Goal: Browse casually: Explore the website without a specific task or goal

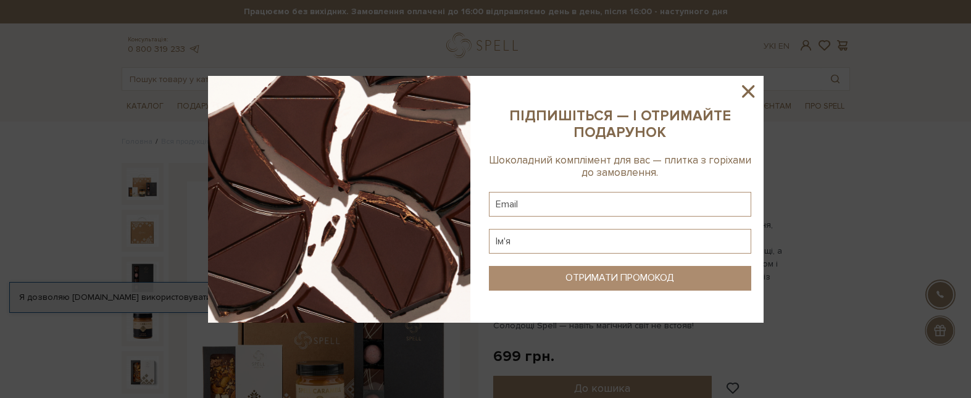
click at [751, 91] on icon at bounding box center [747, 91] width 21 height 21
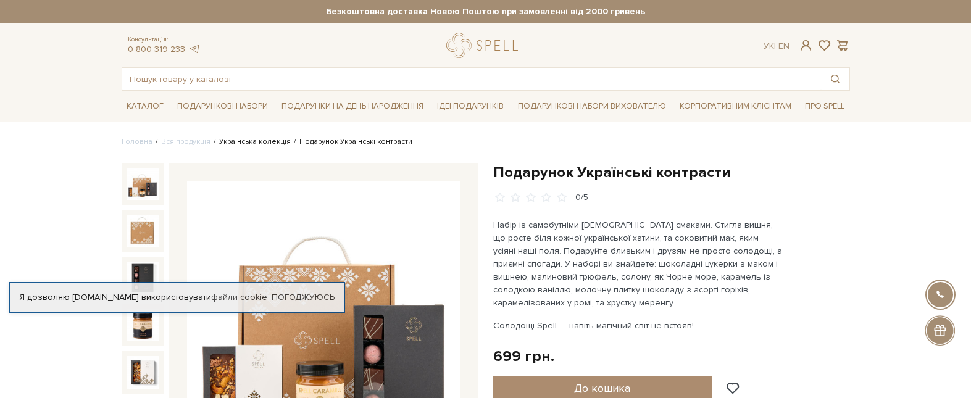
click at [246, 141] on link "Українська колекція" at bounding box center [255, 141] width 72 height 9
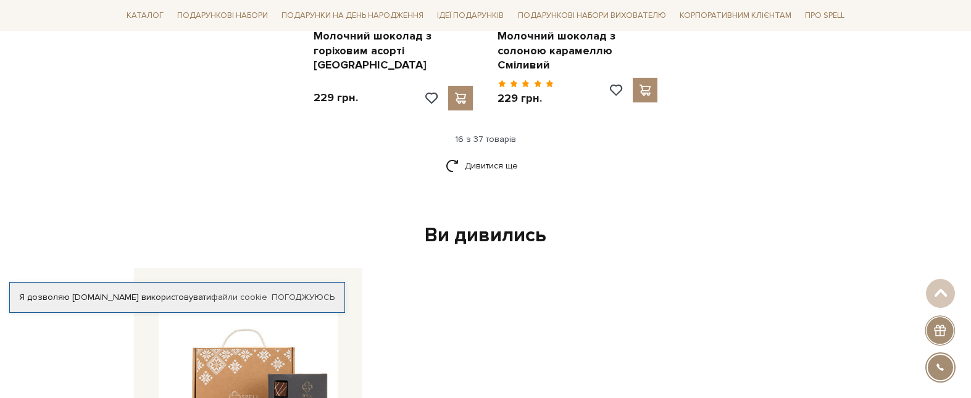
scroll to position [1728, 0]
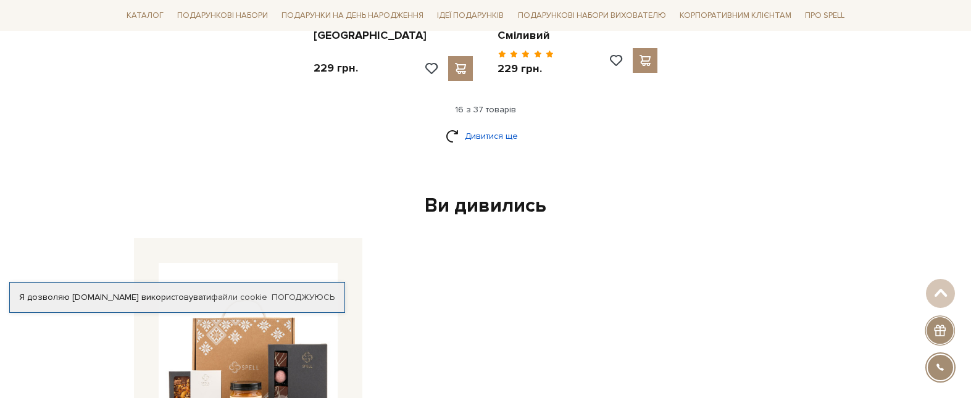
click at [467, 125] on link "Дивитися ще" at bounding box center [486, 136] width 80 height 22
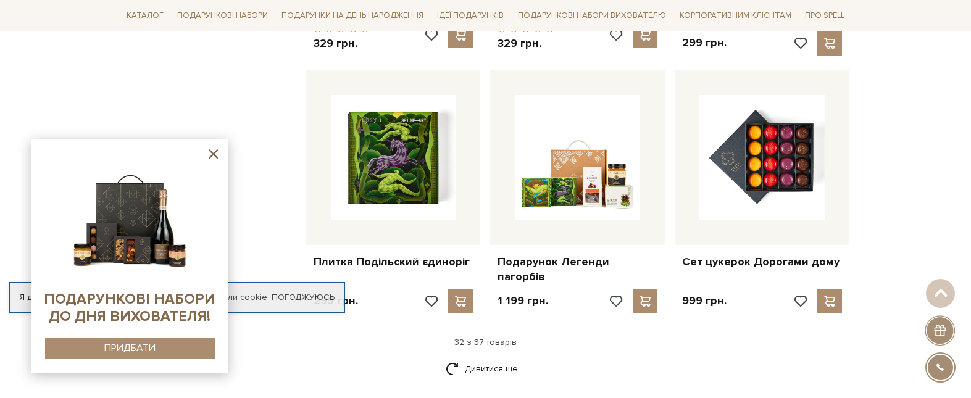
scroll to position [2901, 0]
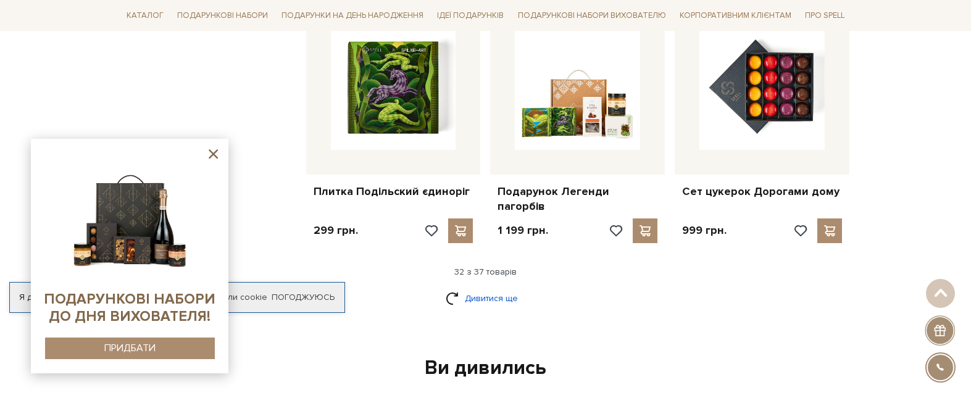
click at [476, 288] on link "Дивитися ще" at bounding box center [486, 299] width 80 height 22
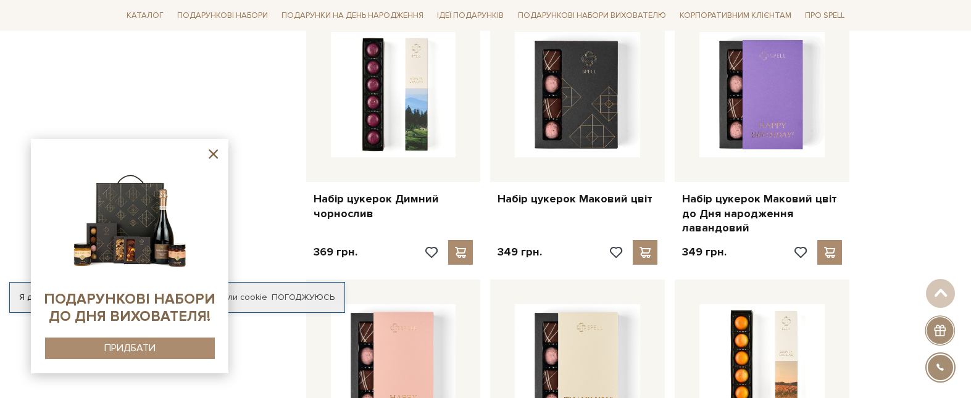
scroll to position [1728, 0]
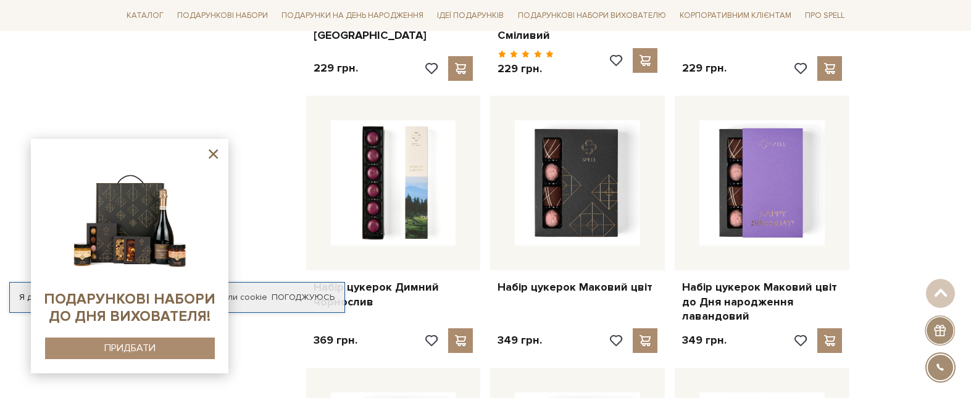
drag, startPoint x: 863, startPoint y: 131, endPoint x: 879, endPoint y: 133, distance: 16.2
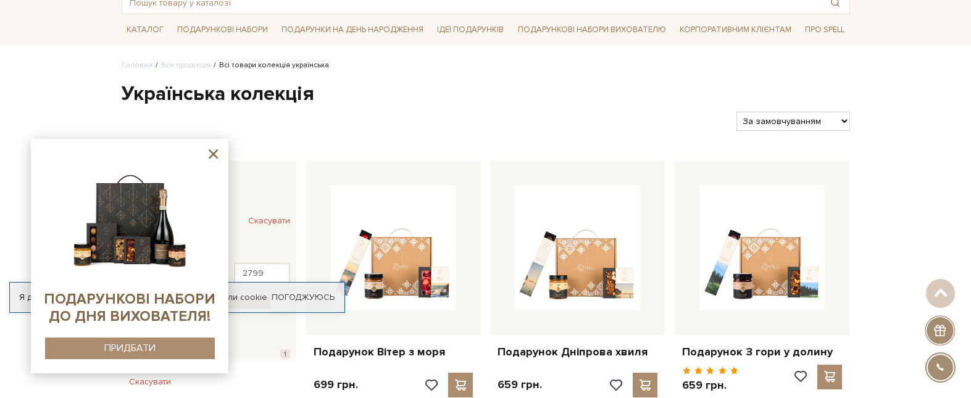
scroll to position [0, 0]
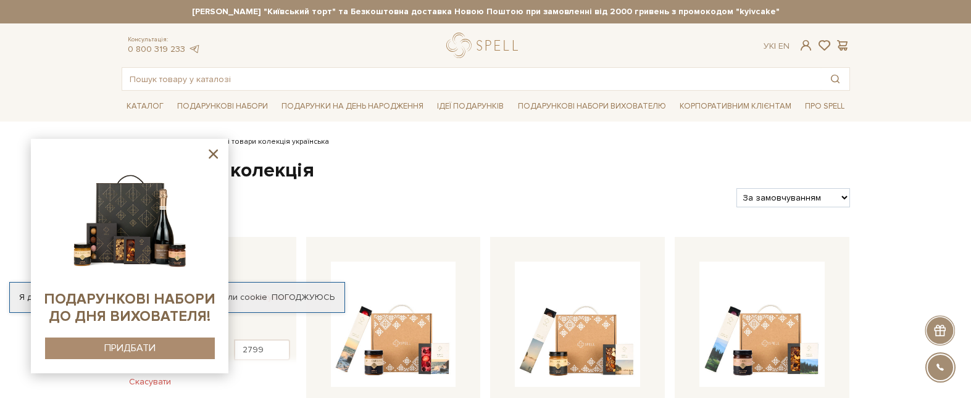
click at [210, 156] on icon at bounding box center [213, 153] width 15 height 15
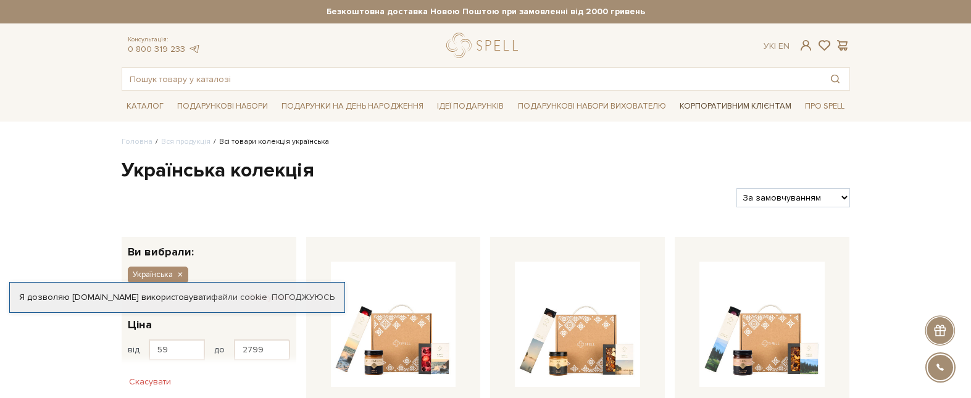
click at [752, 104] on link "Корпоративним клієнтам" at bounding box center [736, 106] width 122 height 21
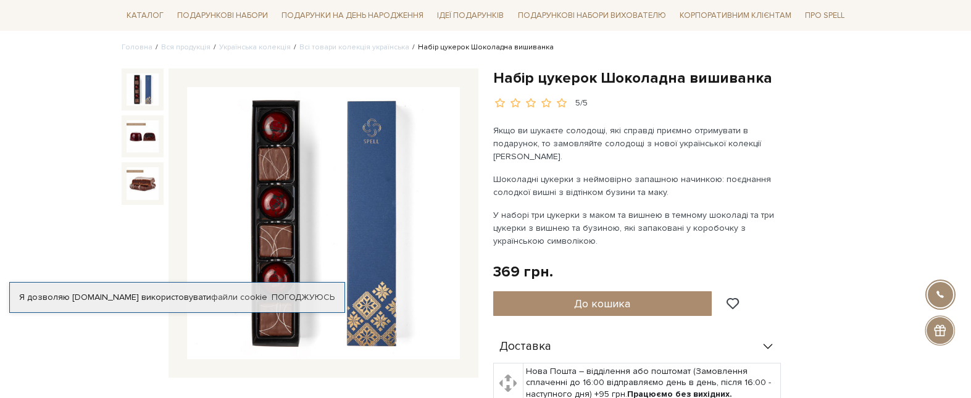
scroll to position [123, 0]
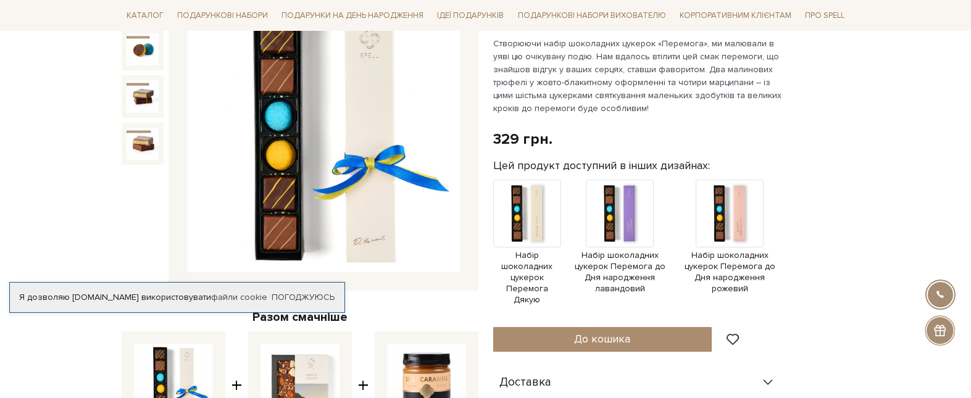
scroll to position [185, 0]
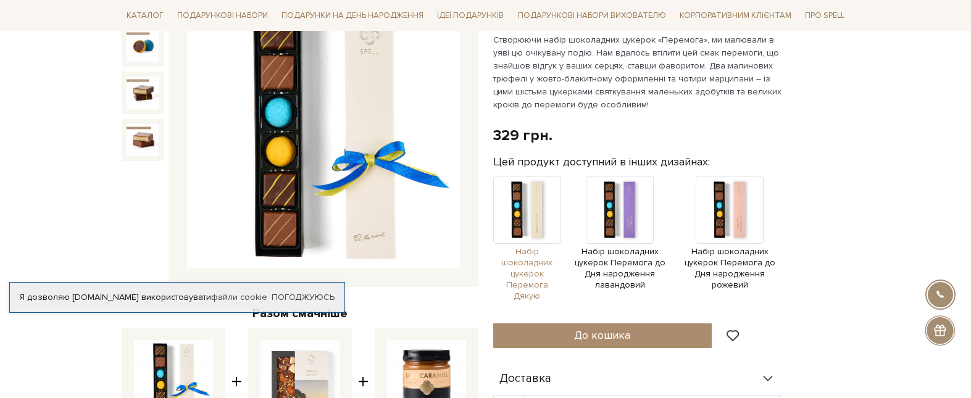
click at [525, 217] on img at bounding box center [527, 210] width 68 height 68
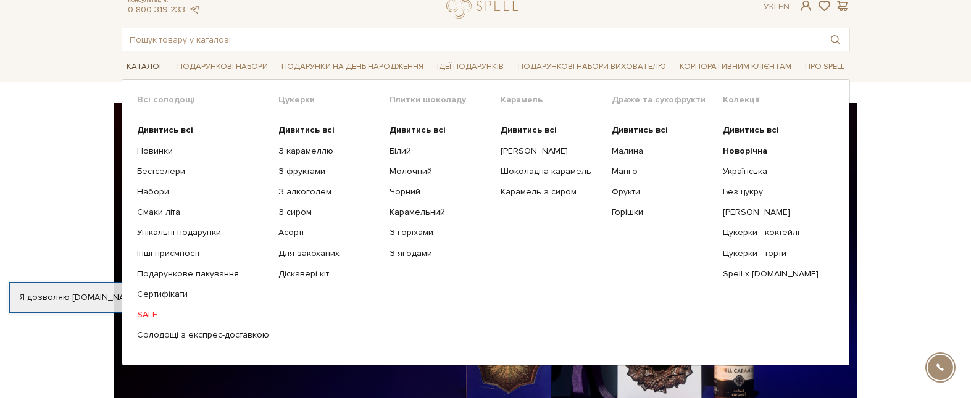
scroll to position [62, 0]
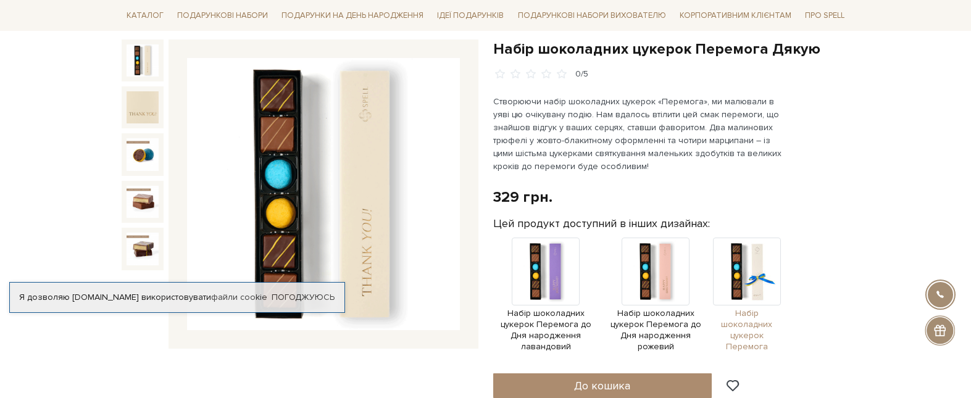
drag, startPoint x: 732, startPoint y: 261, endPoint x: 634, endPoint y: 280, distance: 99.2
click at [732, 262] on img at bounding box center [747, 272] width 68 height 68
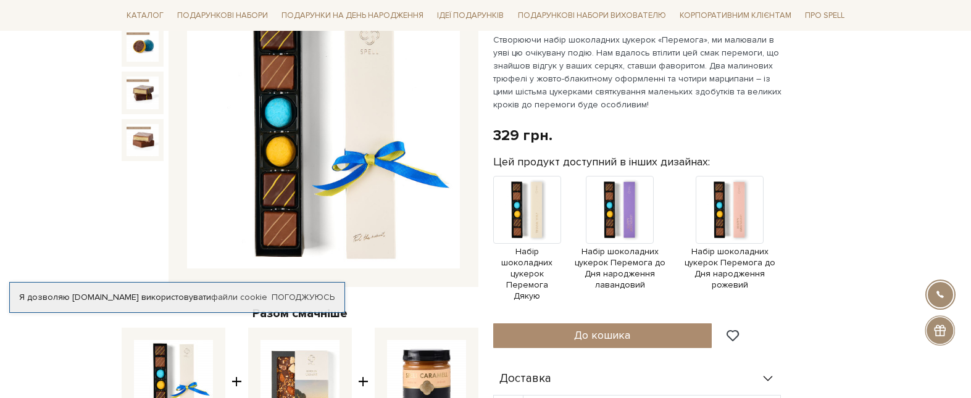
scroll to position [62, 0]
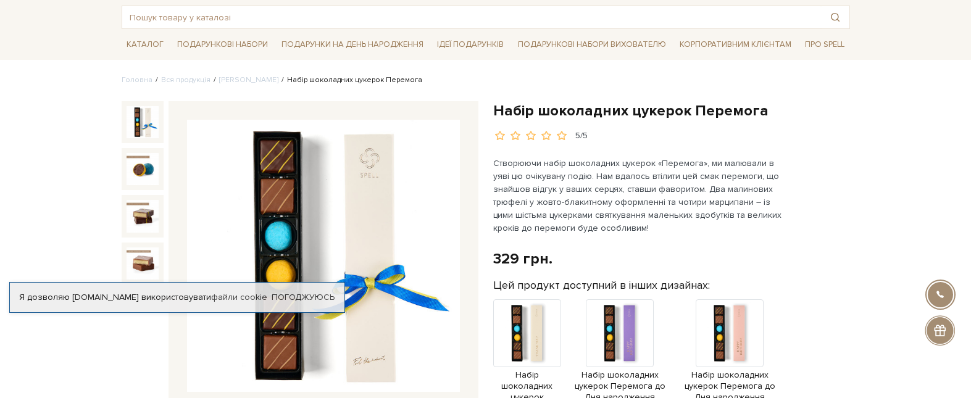
click at [145, 122] on img at bounding box center [143, 122] width 32 height 32
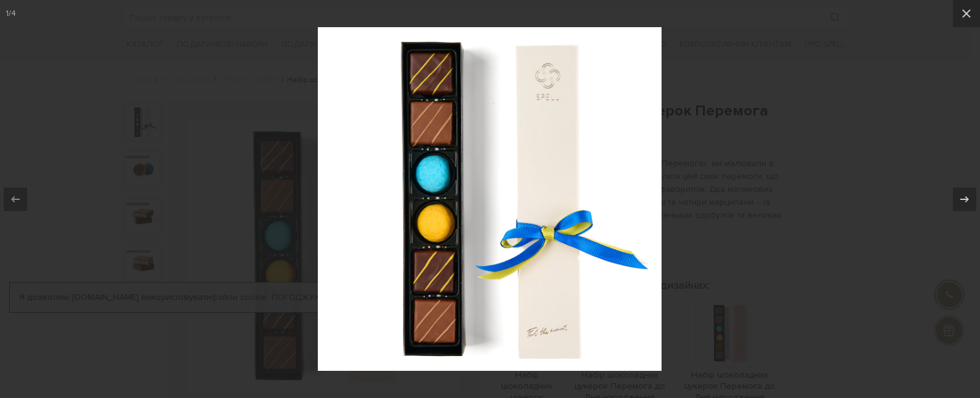
click at [735, 110] on div at bounding box center [490, 199] width 980 height 398
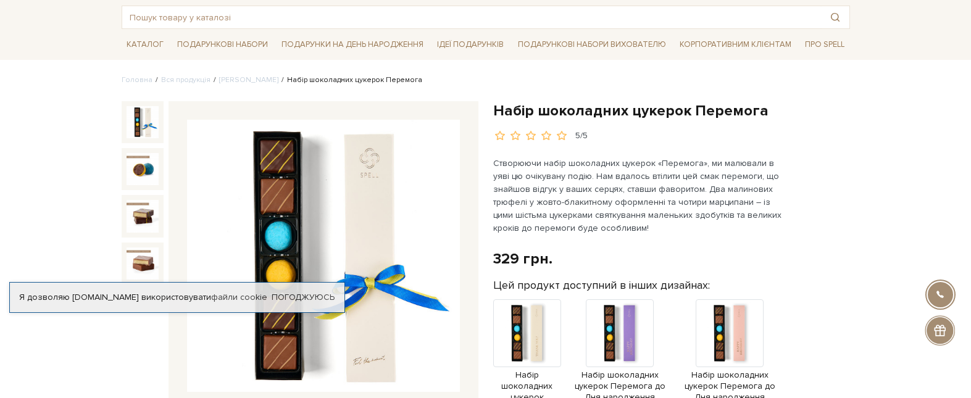
click at [582, 110] on h1 "Набір шоколадних цукерок Перемога" at bounding box center [671, 110] width 357 height 19
click at [582, 109] on h1 "Набір шоколадних цукерок Перемога" at bounding box center [671, 110] width 357 height 19
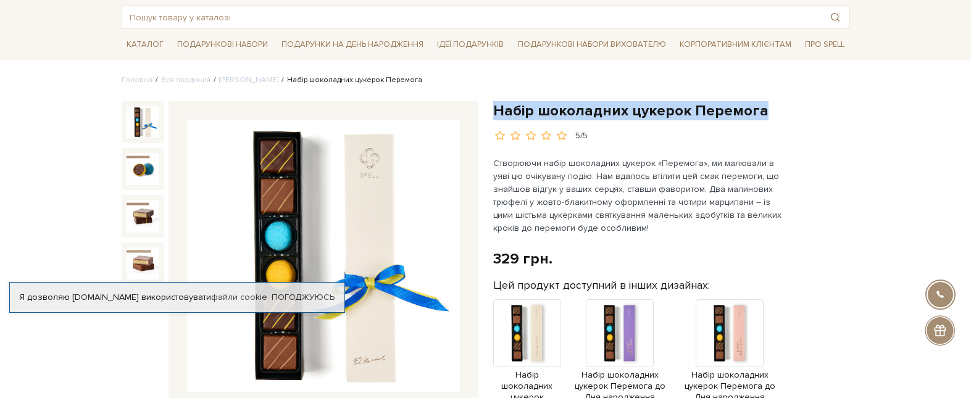
click at [583, 109] on h1 "Набір шоколадних цукерок Перемога" at bounding box center [671, 110] width 357 height 19
copy div "Набір шоколадних цукерок Перемога"
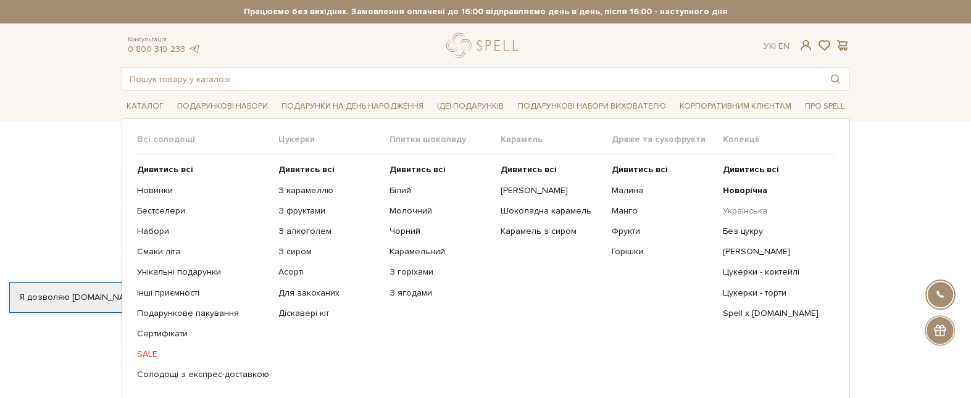
click at [750, 212] on link "Українська" at bounding box center [774, 211] width 102 height 11
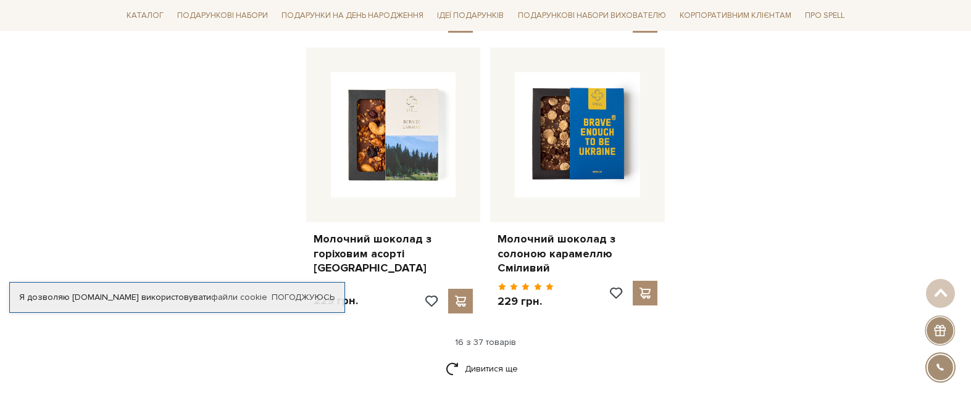
scroll to position [1666, 0]
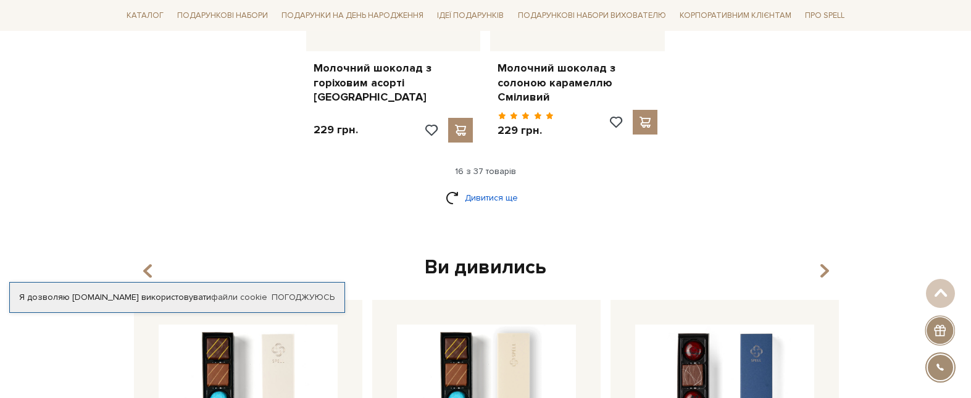
click at [486, 187] on link "Дивитися ще" at bounding box center [486, 198] width 80 height 22
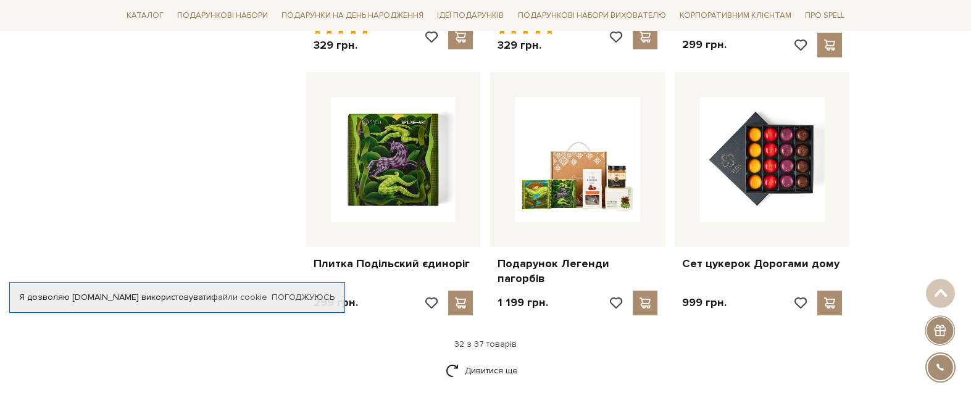
scroll to position [2839, 0]
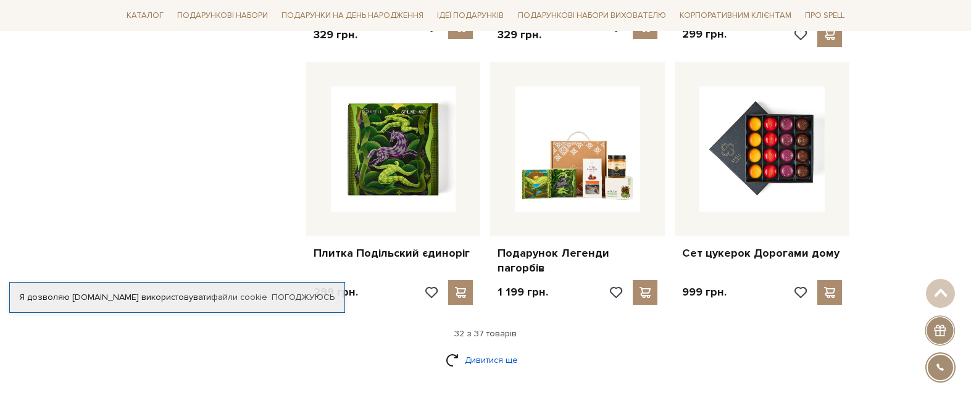
click at [463, 349] on link "Дивитися ще" at bounding box center [486, 360] width 80 height 22
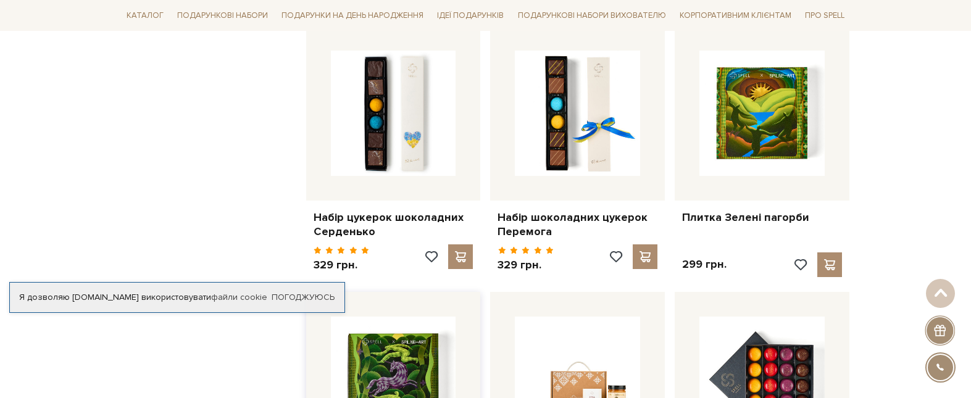
scroll to position [2469, 0]
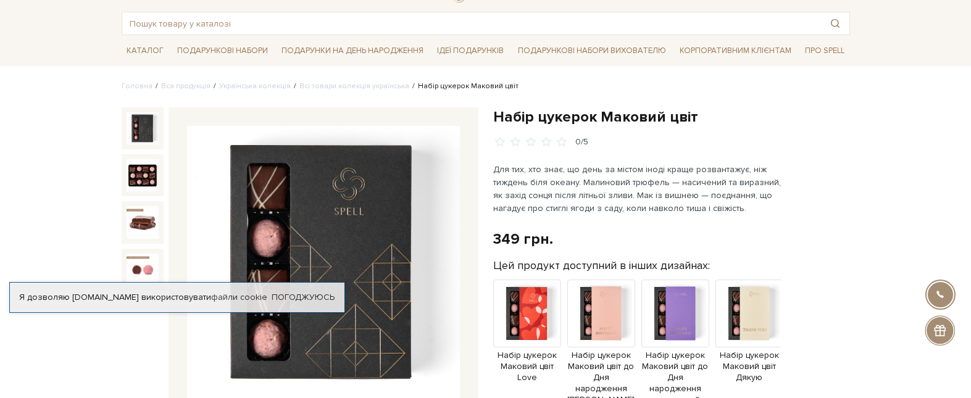
scroll to position [123, 0]
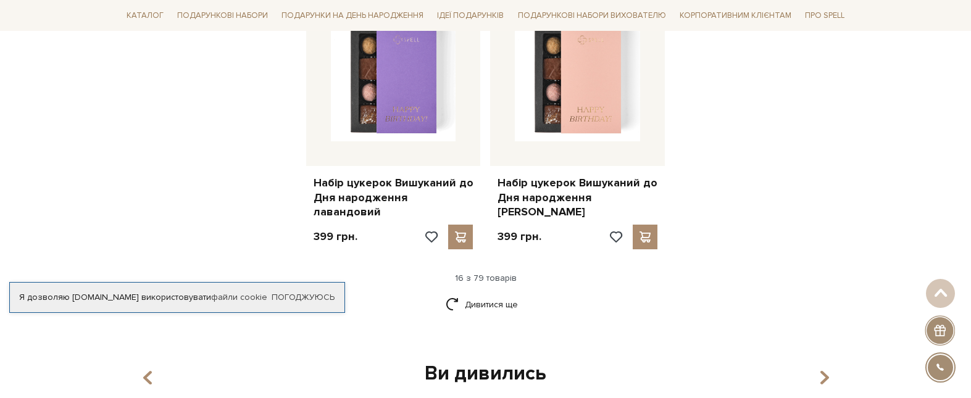
scroll to position [1605, 0]
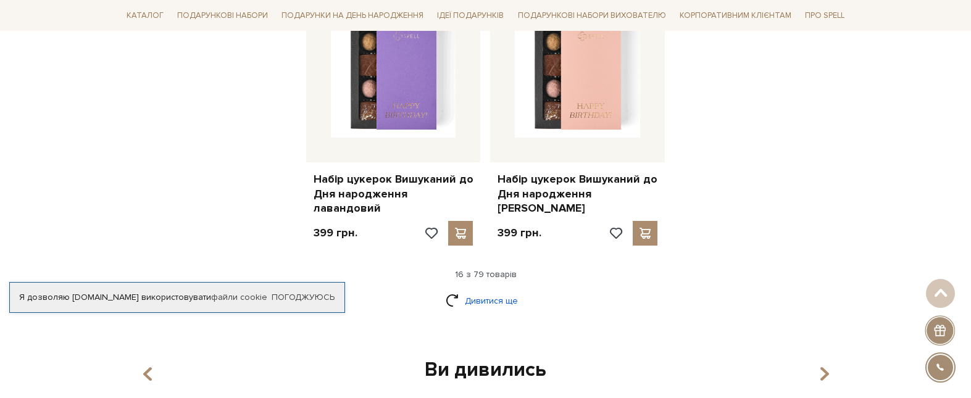
click at [473, 290] on link "Дивитися ще" at bounding box center [486, 301] width 80 height 22
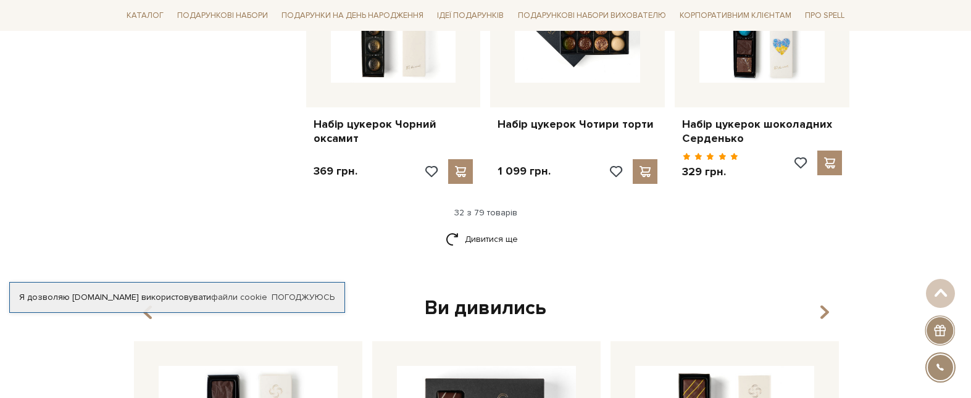
scroll to position [3024, 0]
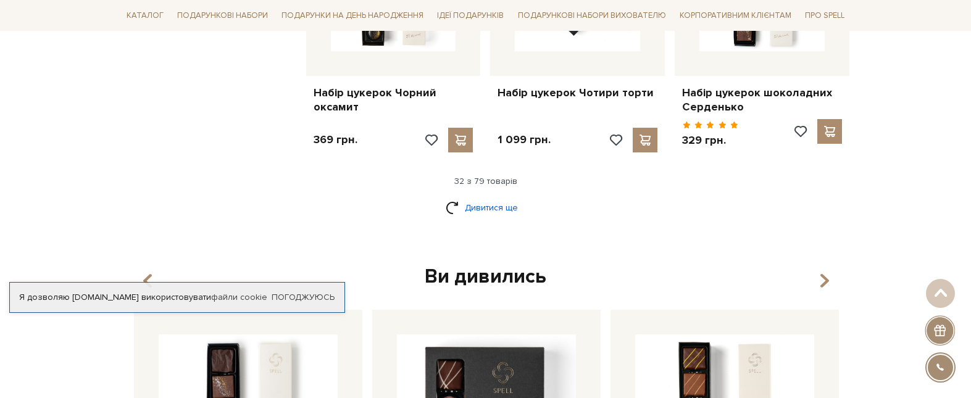
click at [470, 197] on link "Дивитися ще" at bounding box center [486, 208] width 80 height 22
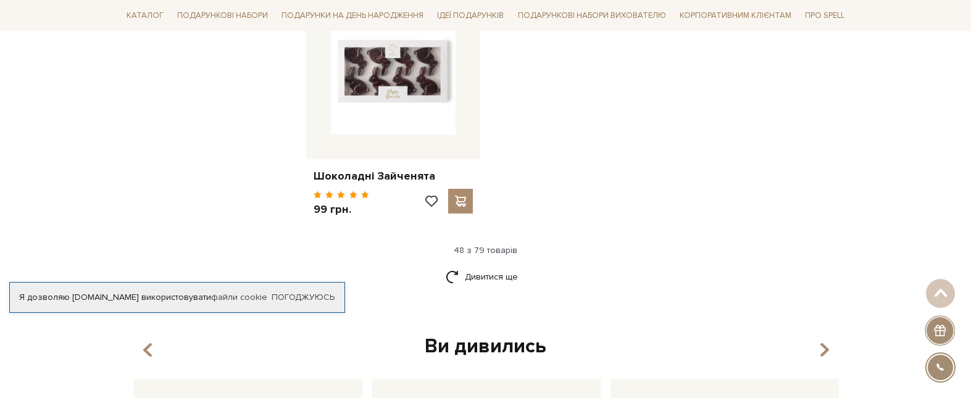
scroll to position [4567, 0]
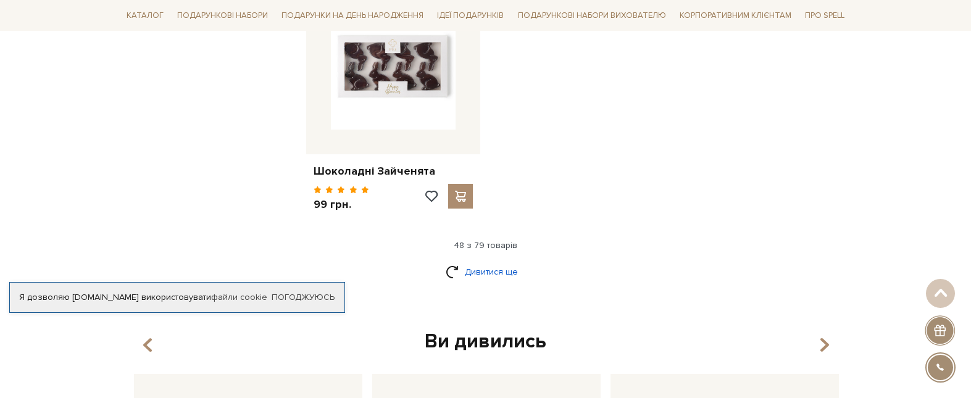
click at [489, 261] on link "Дивитися ще" at bounding box center [486, 272] width 80 height 22
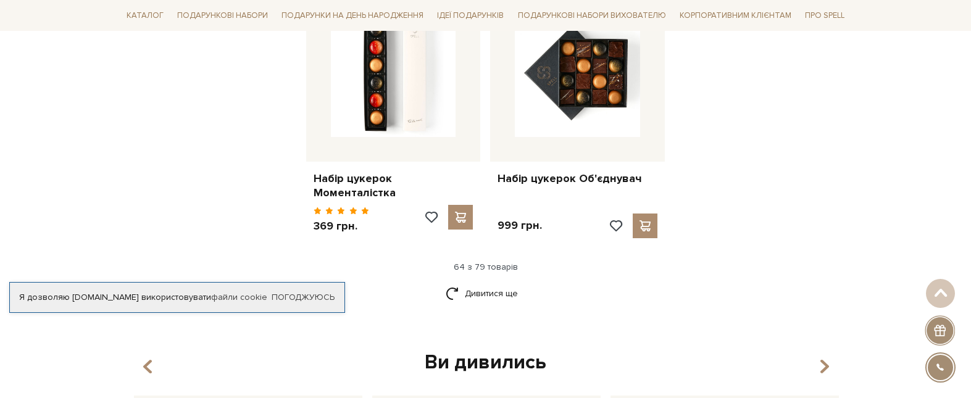
scroll to position [5924, 0]
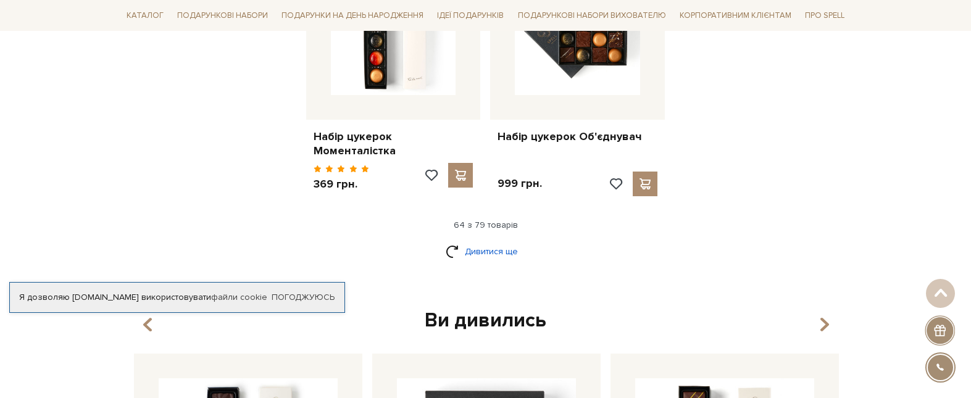
click at [478, 241] on link "Дивитися ще" at bounding box center [486, 252] width 80 height 22
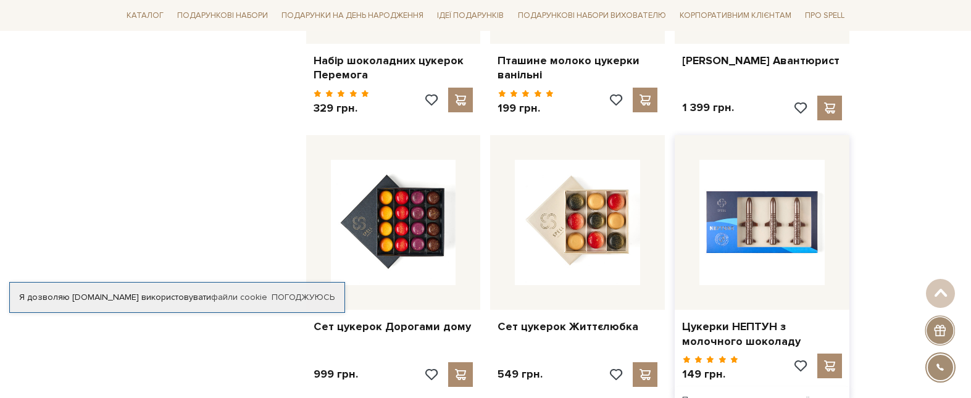
scroll to position [5184, 0]
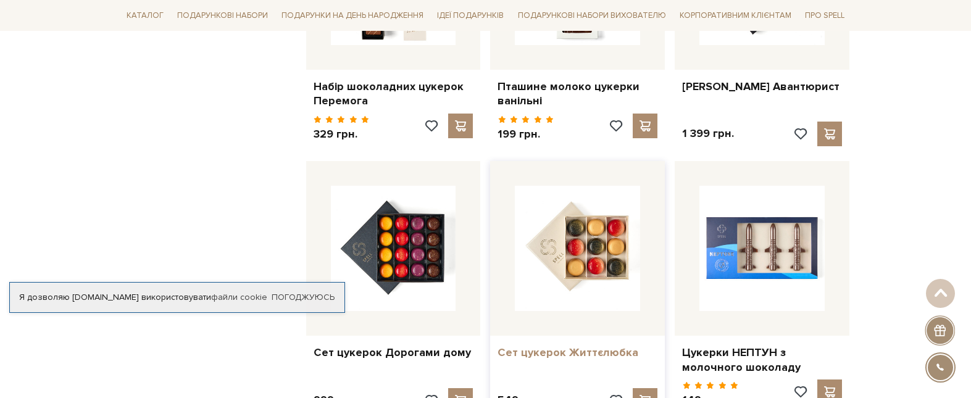
click at [571, 346] on link "Сет цукерок Життєлюбка" at bounding box center [577, 353] width 160 height 14
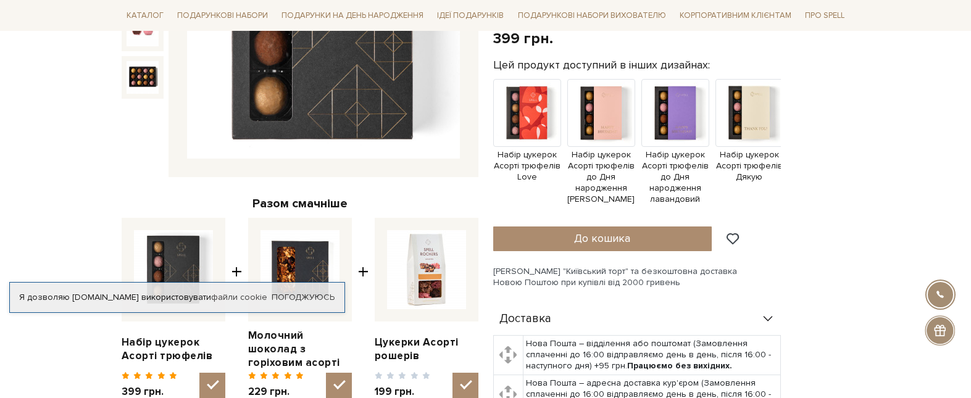
scroll to position [123, 0]
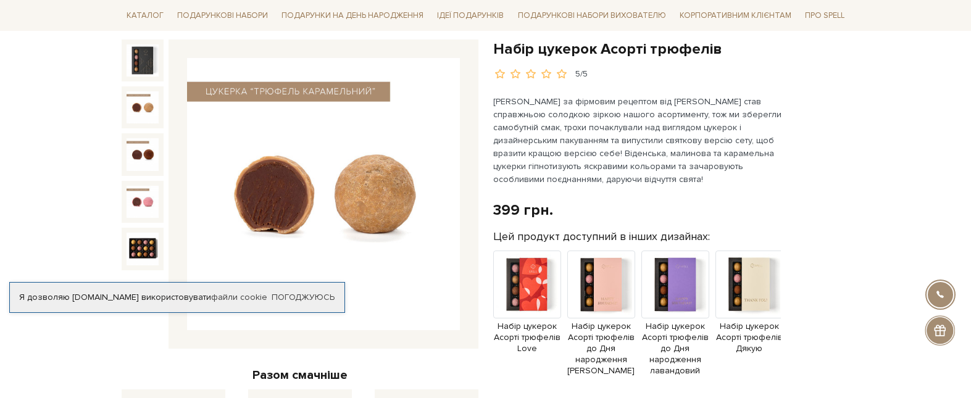
click at [141, 110] on img at bounding box center [143, 107] width 32 height 32
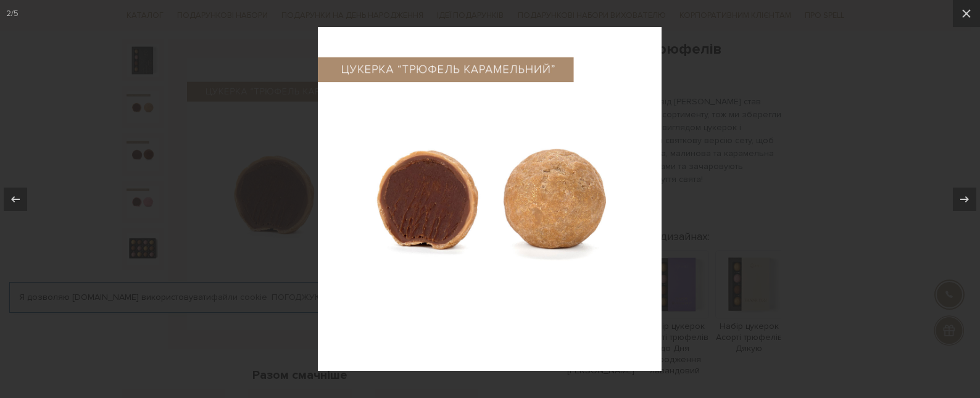
click at [792, 189] on div at bounding box center [490, 199] width 980 height 398
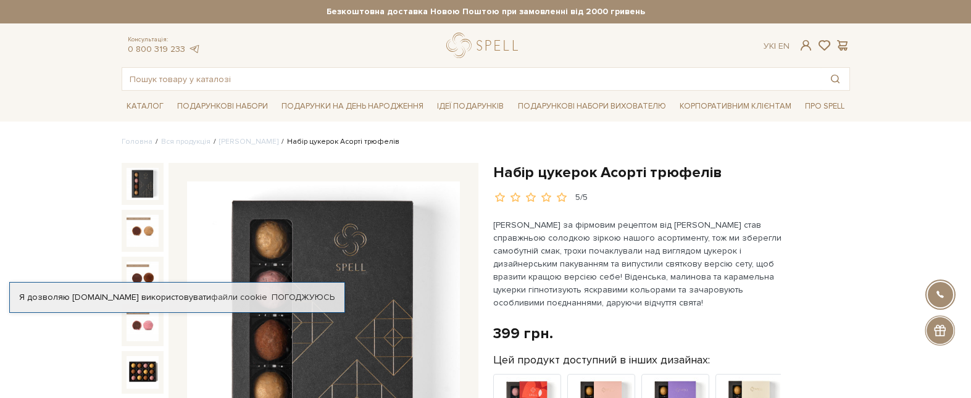
click at [131, 175] on img at bounding box center [143, 184] width 32 height 32
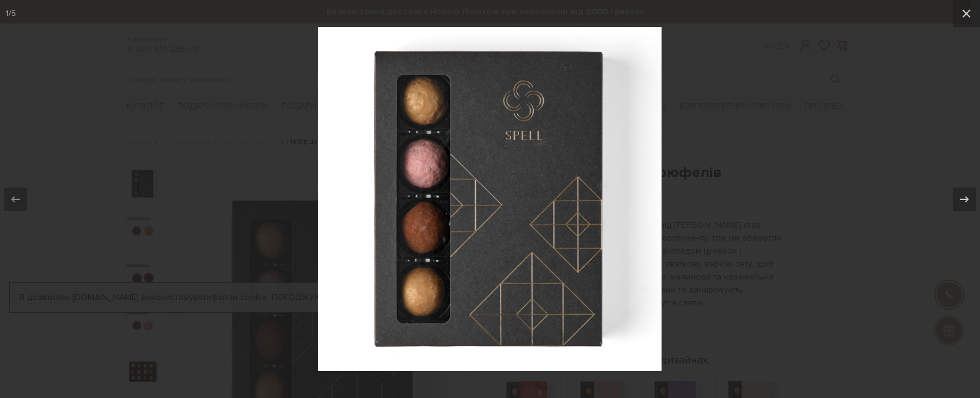
drag, startPoint x: 522, startPoint y: 181, endPoint x: 794, endPoint y: 170, distance: 272.4
click at [794, 170] on div at bounding box center [490, 199] width 980 height 398
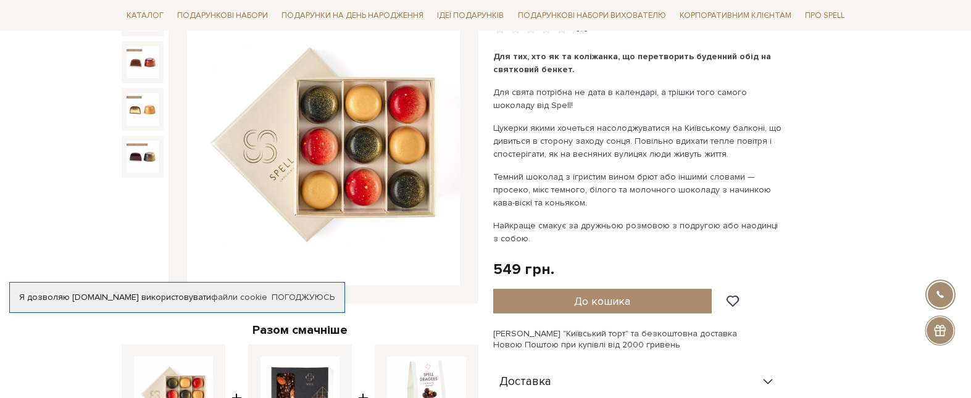
scroll to position [123, 0]
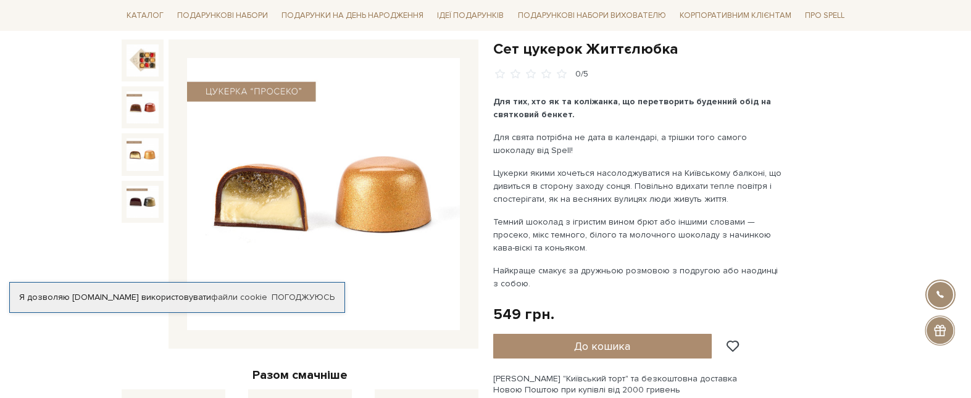
click at [149, 144] on img at bounding box center [143, 154] width 32 height 32
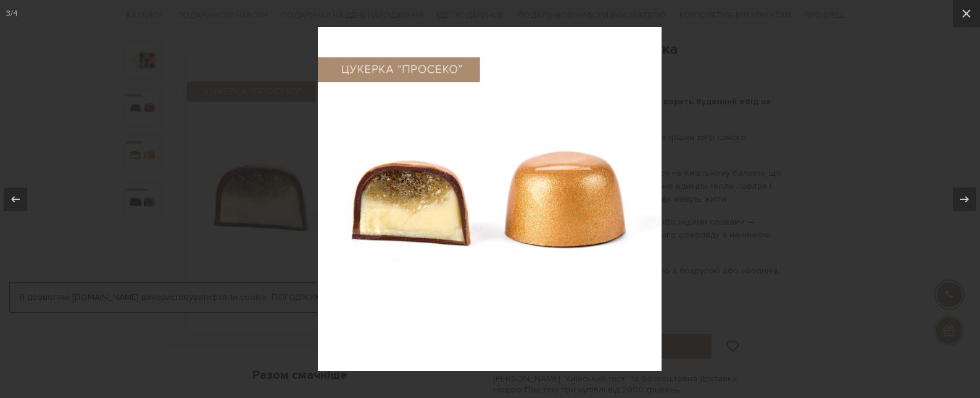
click at [815, 223] on div at bounding box center [490, 199] width 980 height 398
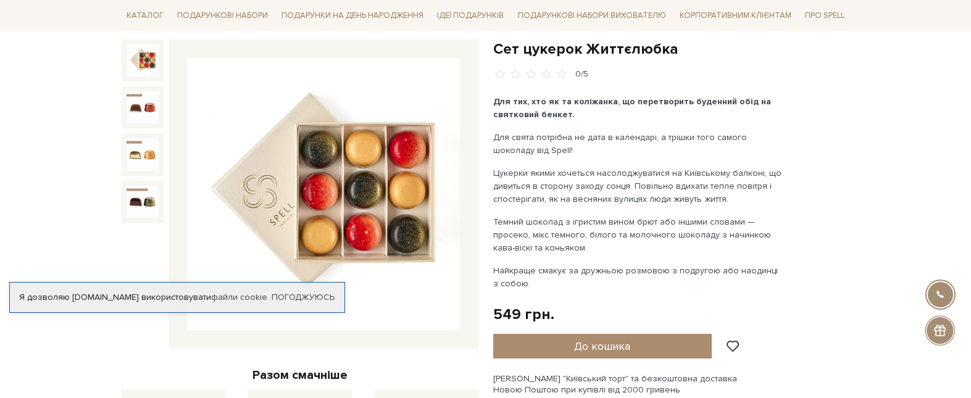
click at [146, 66] on img at bounding box center [143, 60] width 32 height 32
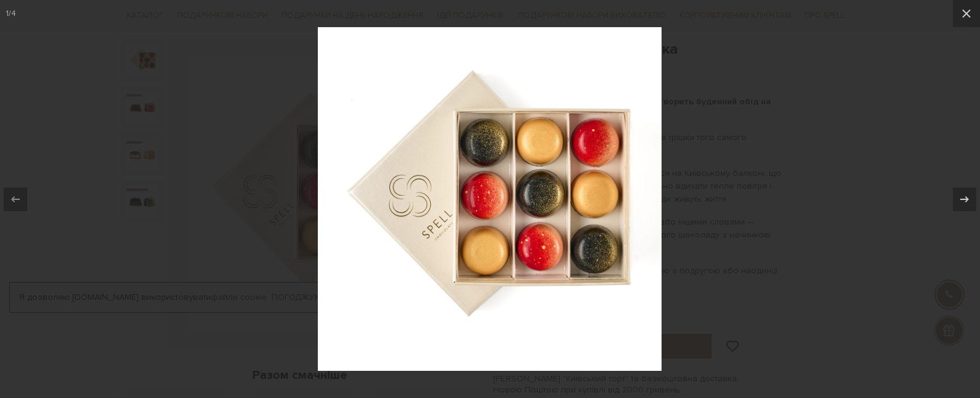
click at [774, 80] on div at bounding box center [490, 199] width 980 height 398
